Goal: Information Seeking & Learning: Check status

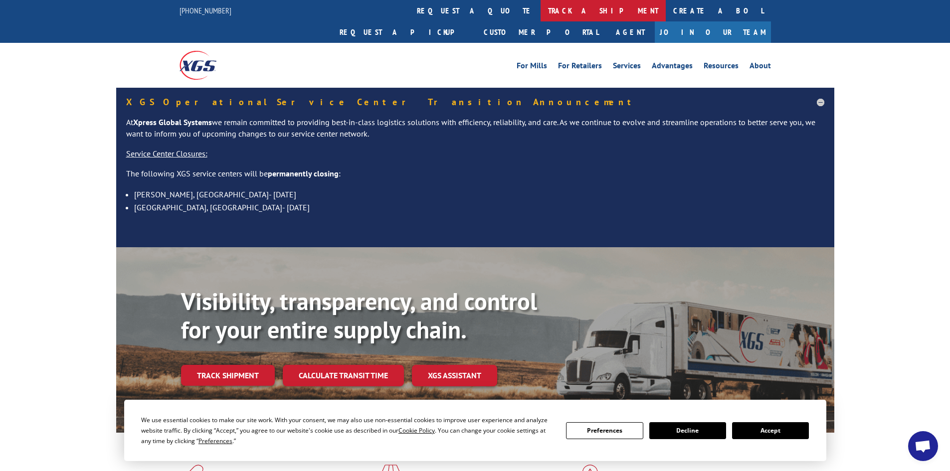
click at [540, 9] on link "track a shipment" at bounding box center [602, 10] width 125 height 21
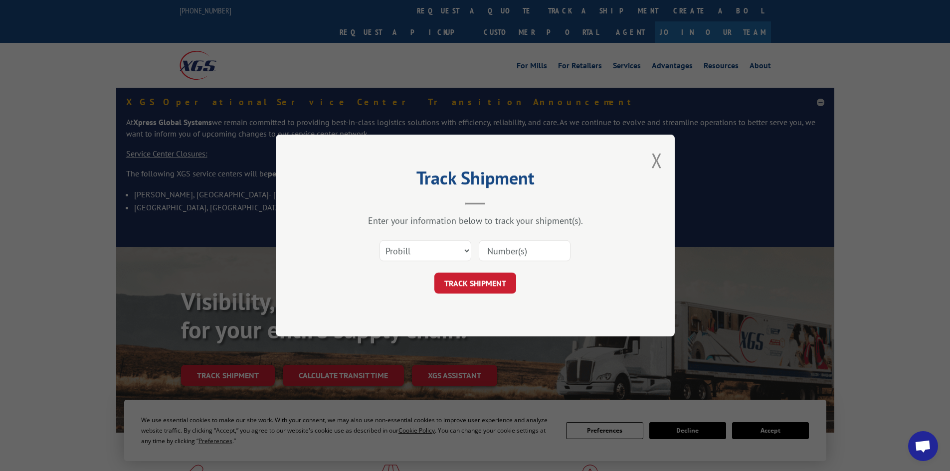
click at [494, 255] on input at bounding box center [525, 250] width 92 height 21
paste input "17516466"
type input "17516466"
click at [472, 286] on button "TRACK SHIPMENT" at bounding box center [475, 283] width 82 height 21
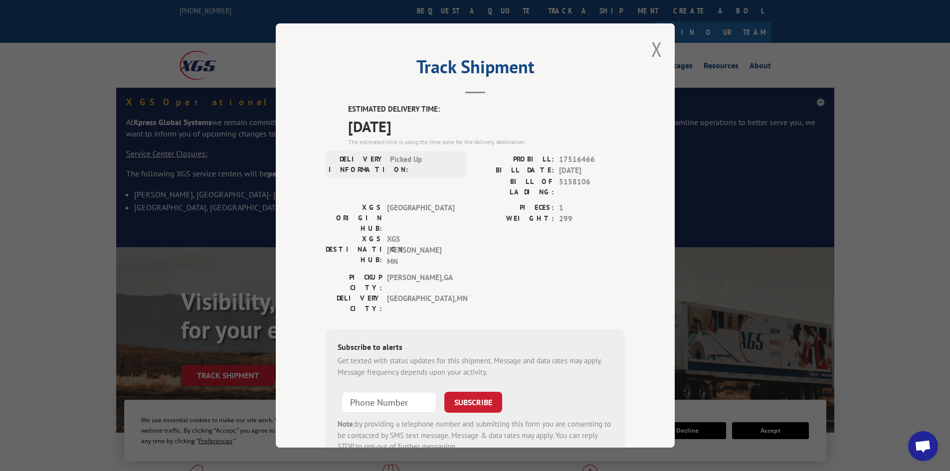
drag, startPoint x: 651, startPoint y: 45, endPoint x: 646, endPoint y: 39, distance: 7.8
click at [651, 44] on button "Close modal" at bounding box center [656, 49] width 11 height 26
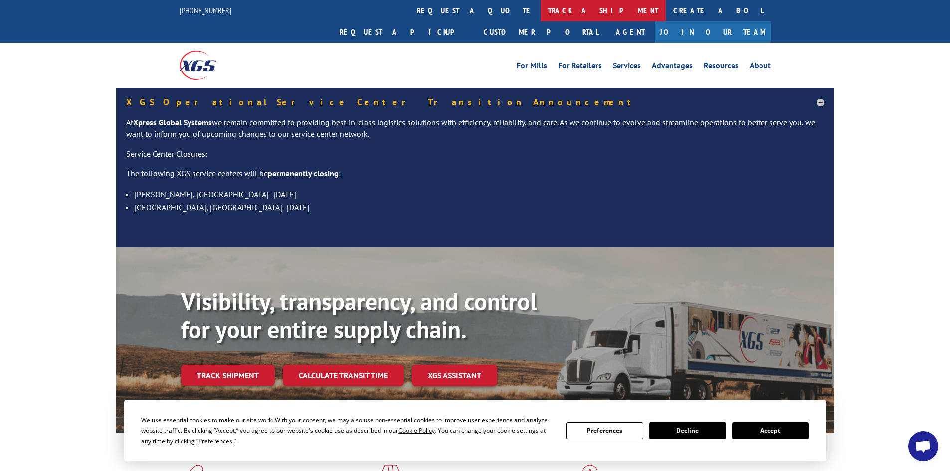
click at [540, 13] on link "track a shipment" at bounding box center [602, 10] width 125 height 21
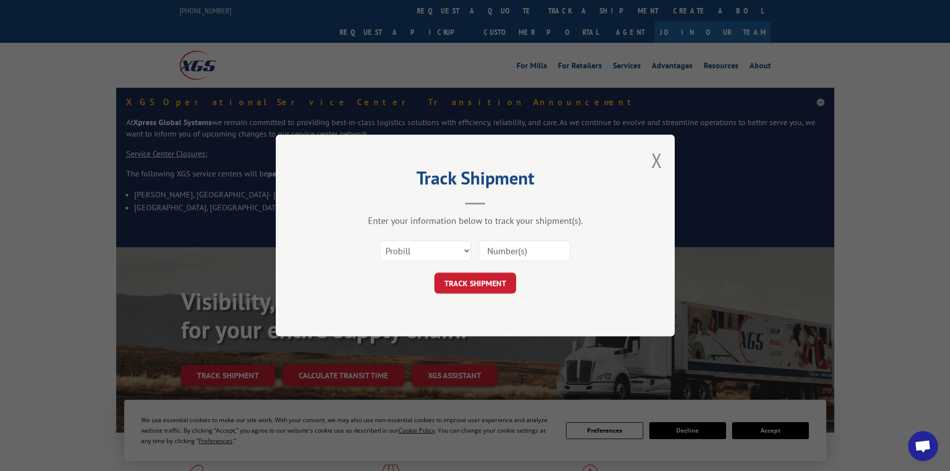
paste input "17516466"
type input "17516466"
click at [475, 279] on button "TRACK SHIPMENT" at bounding box center [475, 283] width 82 height 21
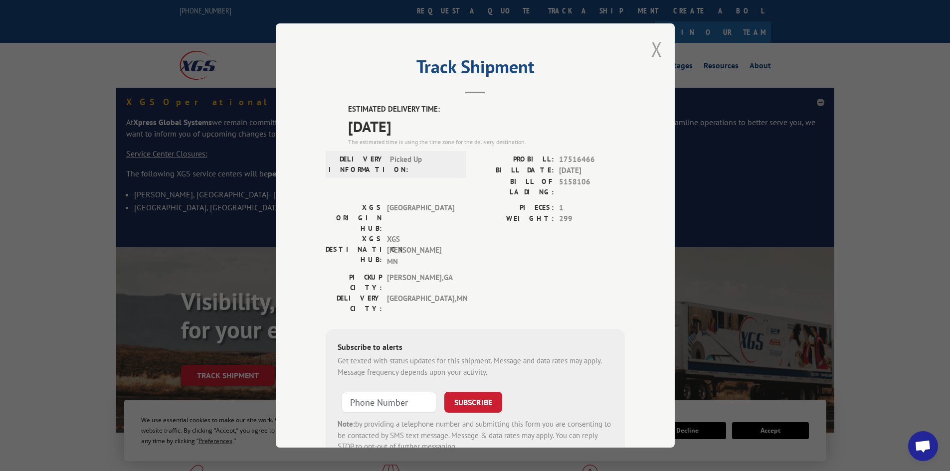
click at [651, 46] on button "Close modal" at bounding box center [656, 49] width 11 height 26
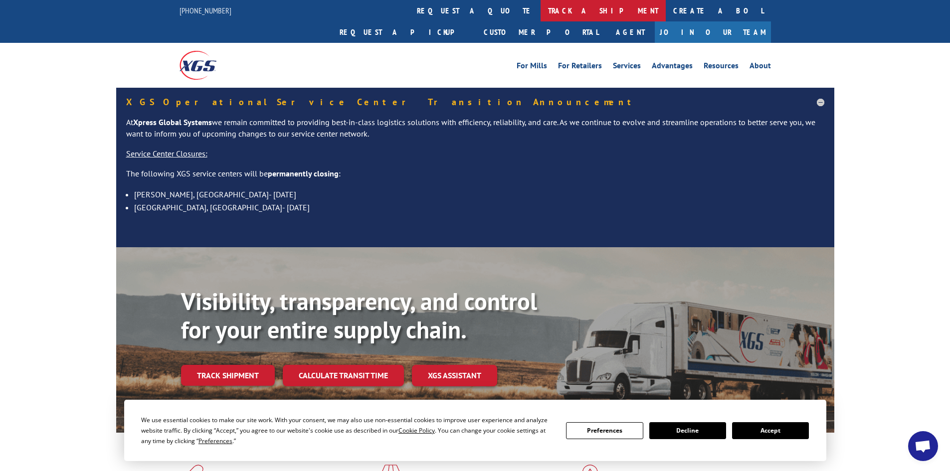
click at [540, 12] on link "track a shipment" at bounding box center [602, 10] width 125 height 21
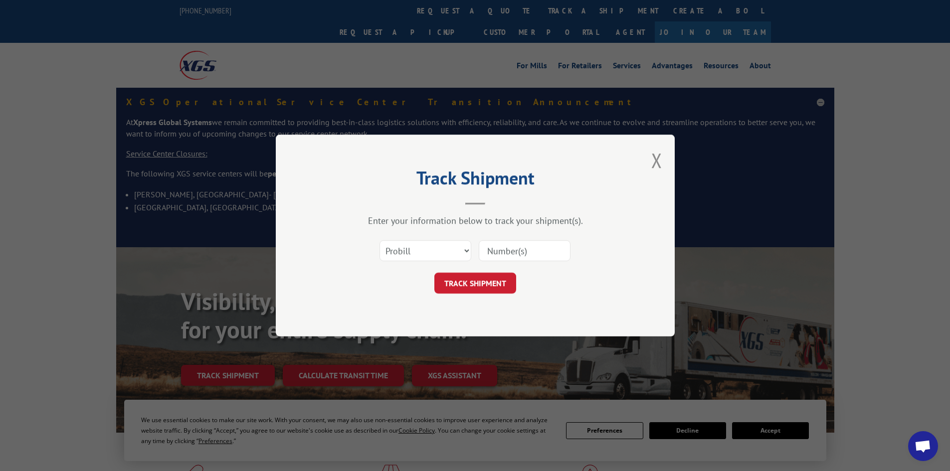
click at [495, 251] on input at bounding box center [525, 250] width 92 height 21
paste input "17227982"
type input "17227982"
click at [464, 287] on button "TRACK SHIPMENT" at bounding box center [475, 283] width 82 height 21
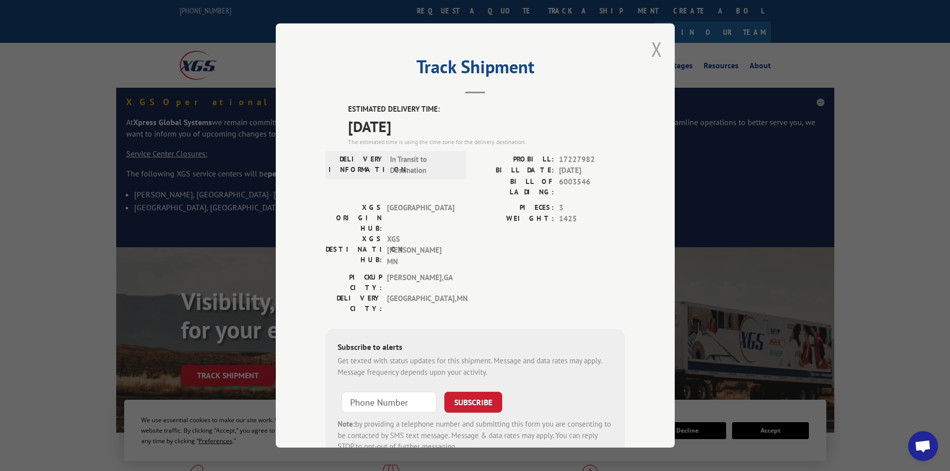
click at [651, 45] on button "Close modal" at bounding box center [656, 49] width 11 height 26
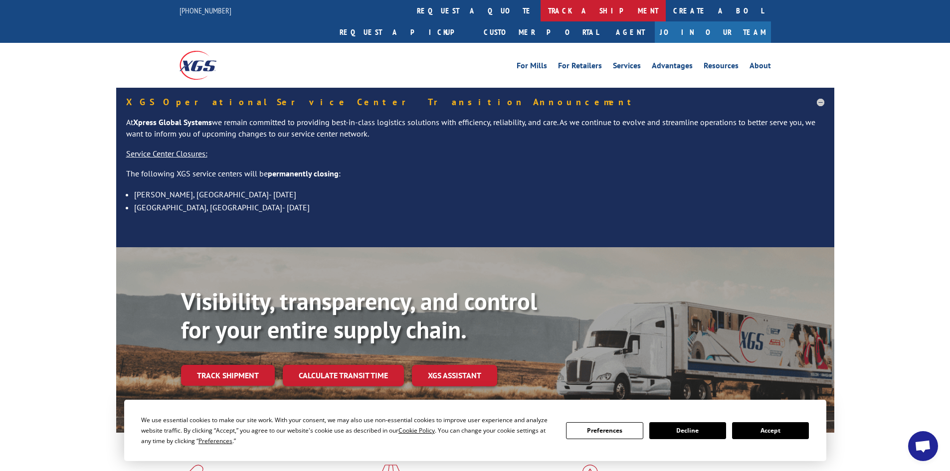
click at [540, 8] on link "track a shipment" at bounding box center [602, 10] width 125 height 21
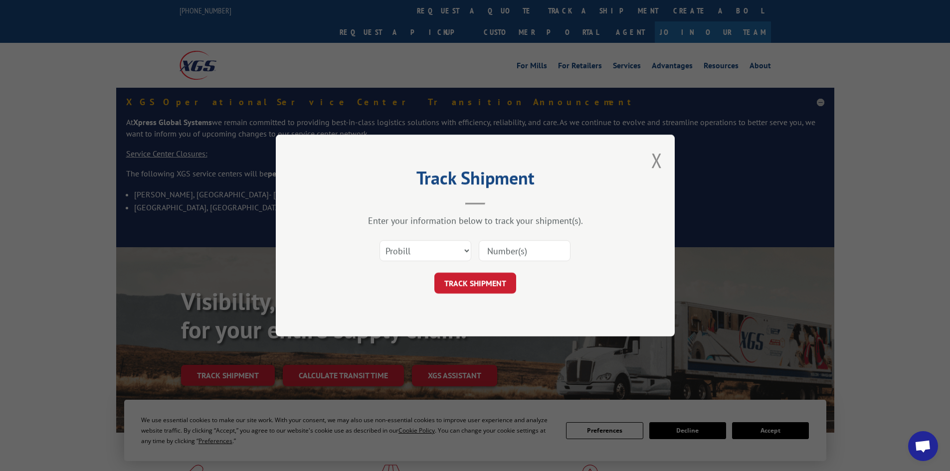
click at [504, 249] on input at bounding box center [525, 250] width 92 height 21
paste input "17552235"
type input "17552235"
click at [463, 285] on button "TRACK SHIPMENT" at bounding box center [475, 283] width 82 height 21
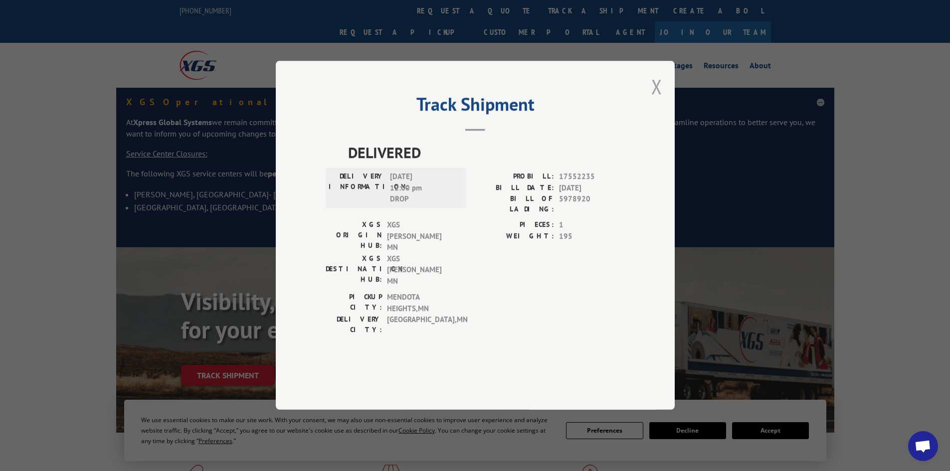
click at [658, 100] on button "Close modal" at bounding box center [656, 86] width 11 height 26
